Goal: Task Accomplishment & Management: Use online tool/utility

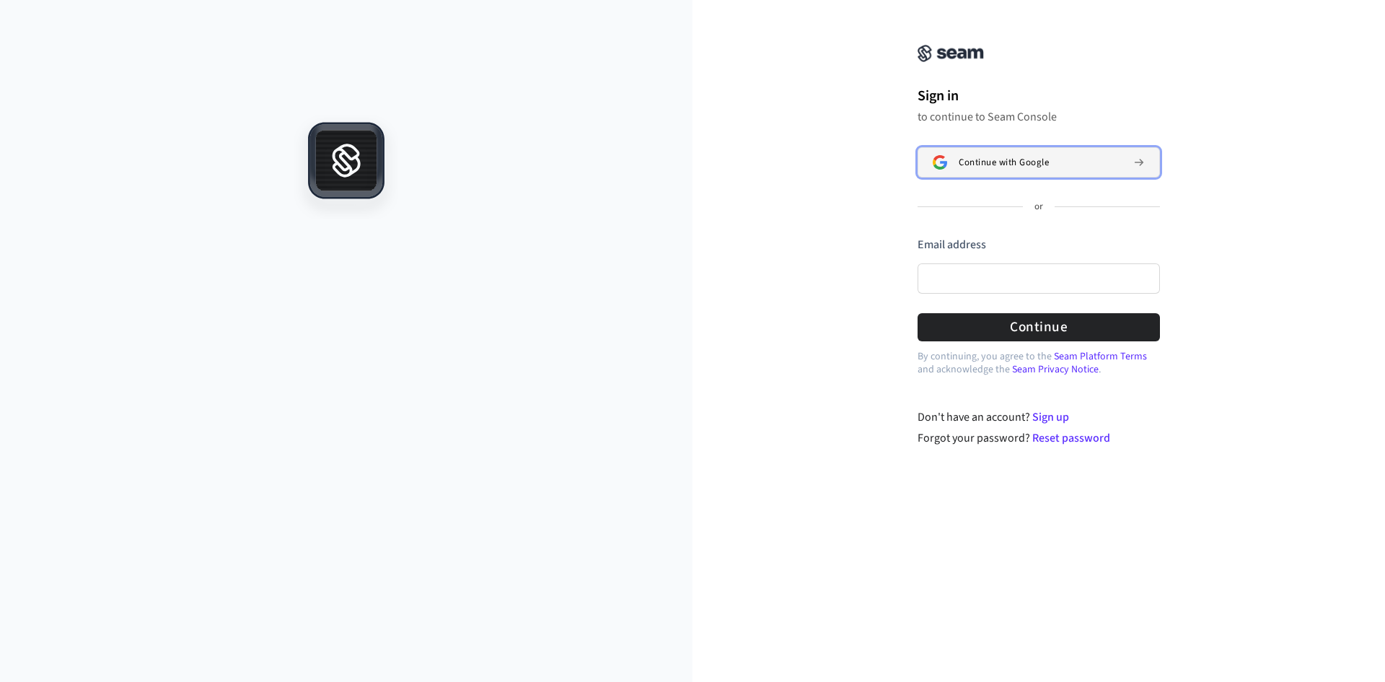
click at [994, 154] on button "Continue with Google" at bounding box center [1039, 162] width 242 height 30
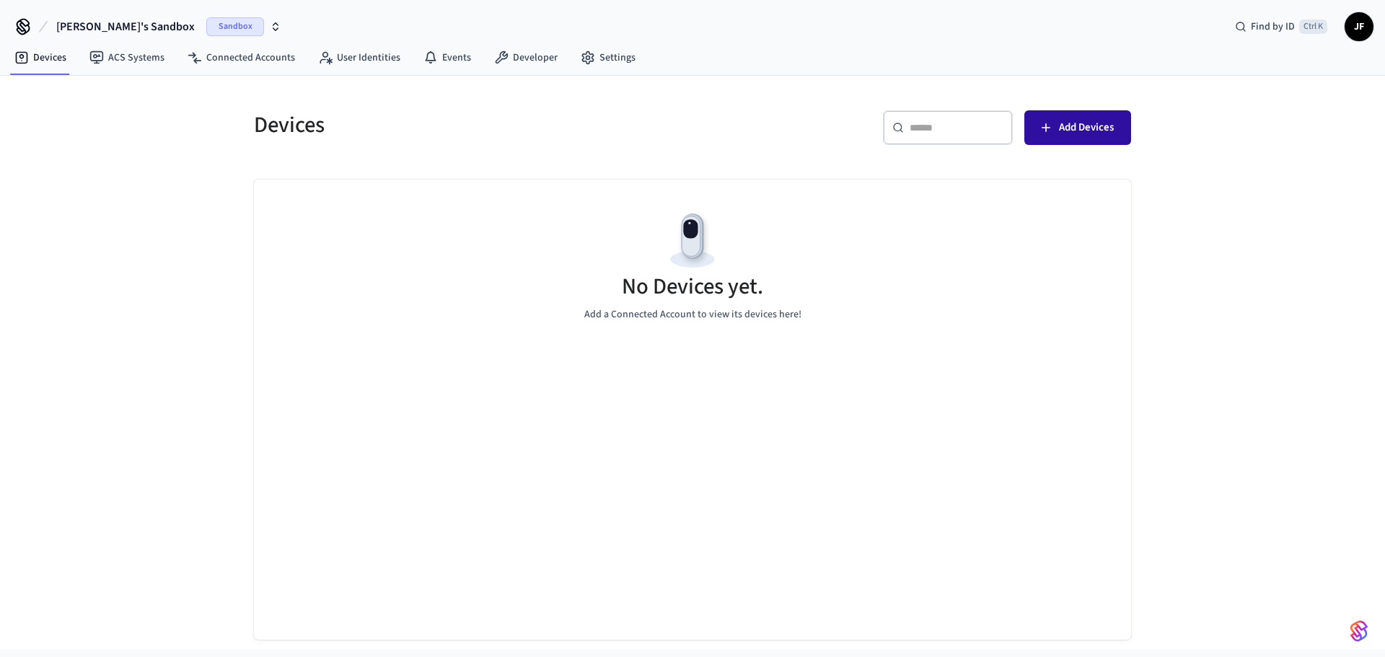
click at [1089, 133] on span "Add Devices" at bounding box center [1086, 127] width 55 height 19
